Goal: Information Seeking & Learning: Compare options

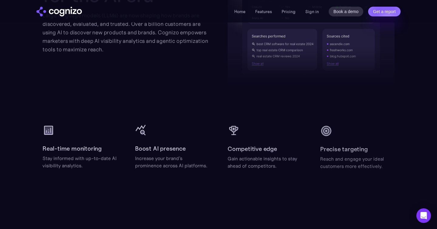
scroll to position [741, 0]
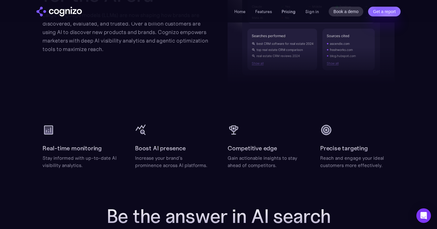
click at [290, 13] on link "Pricing" at bounding box center [289, 11] width 14 height 5
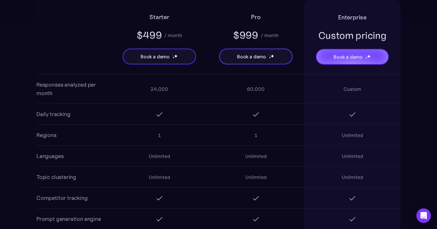
scroll to position [529, 0]
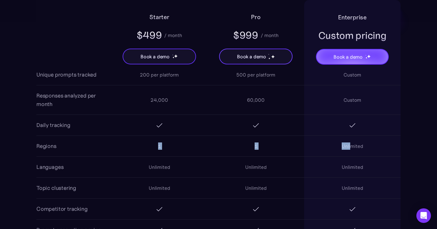
drag, startPoint x: 158, startPoint y: 145, endPoint x: 351, endPoint y: 147, distance: 193.2
click at [351, 147] on div "1 1 Unlimited" at bounding box center [256, 146] width 290 height 21
click at [351, 147] on div "Unlimited" at bounding box center [353, 145] width 22 height 7
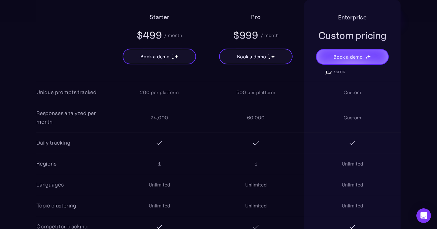
scroll to position [511, 0]
drag, startPoint x: 156, startPoint y: 162, endPoint x: 170, endPoint y: 162, distance: 14.0
click at [170, 162] on div "1" at bounding box center [159, 163] width 97 height 19
click at [171, 166] on div "1" at bounding box center [159, 163] width 97 height 19
drag, startPoint x: 171, startPoint y: 166, endPoint x: 151, endPoint y: 166, distance: 20.0
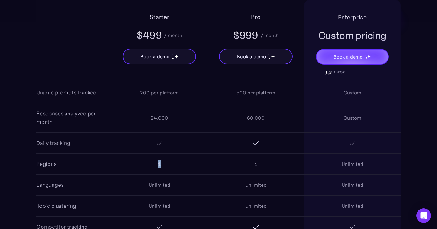
click at [151, 166] on div "1" at bounding box center [159, 163] width 97 height 19
drag, startPoint x: 154, startPoint y: 164, endPoint x: 168, endPoint y: 163, distance: 14.0
click at [168, 163] on div "1" at bounding box center [159, 163] width 97 height 19
drag, startPoint x: 251, startPoint y: 170, endPoint x: 272, endPoint y: 164, distance: 21.5
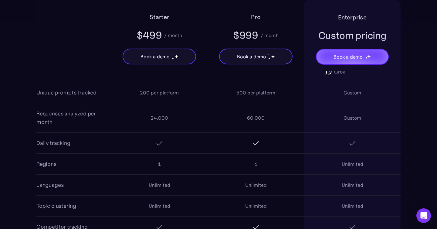
click at [272, 164] on div "1" at bounding box center [256, 163] width 97 height 19
drag, startPoint x: 337, startPoint y: 160, endPoint x: 363, endPoint y: 160, distance: 25.5
click at [363, 160] on div "Unlimited" at bounding box center [352, 164] width 97 height 21
drag, startPoint x: 367, startPoint y: 163, endPoint x: 338, endPoint y: 162, distance: 28.6
click at [338, 162] on div "Unlimited" at bounding box center [352, 164] width 97 height 21
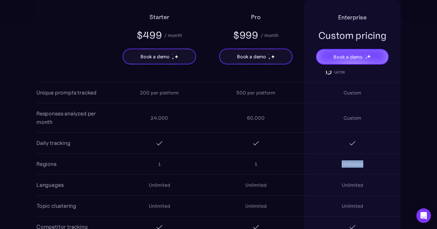
click at [338, 162] on div "Unlimited" at bounding box center [352, 164] width 97 height 21
drag, startPoint x: 338, startPoint y: 166, endPoint x: 364, endPoint y: 167, distance: 26.5
click at [364, 167] on div "Unlimited" at bounding box center [352, 164] width 97 height 21
drag, startPoint x: 364, startPoint y: 166, endPoint x: 340, endPoint y: 166, distance: 24.6
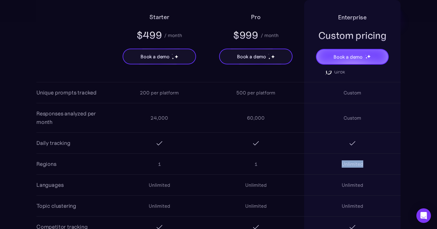
click at [340, 166] on div "Unlimited" at bounding box center [352, 164] width 97 height 21
drag, startPoint x: 162, startPoint y: 163, endPoint x: 152, endPoint y: 163, distance: 10.0
click at [152, 163] on div "1" at bounding box center [159, 163] width 97 height 19
drag, startPoint x: 142, startPoint y: 182, endPoint x: 174, endPoint y: 182, distance: 32.5
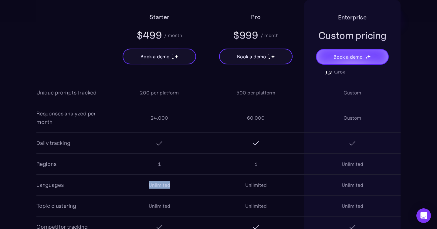
click at [174, 182] on div "Unlimited" at bounding box center [159, 184] width 97 height 19
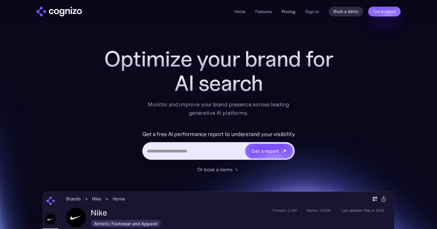
click at [291, 12] on link "Pricing" at bounding box center [289, 11] width 14 height 5
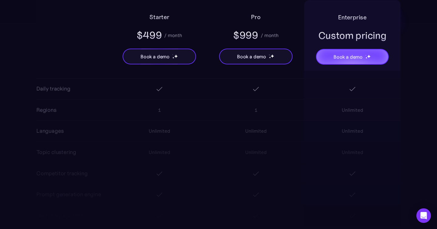
scroll to position [574, 0]
